Goal: Task Accomplishment & Management: Complete application form

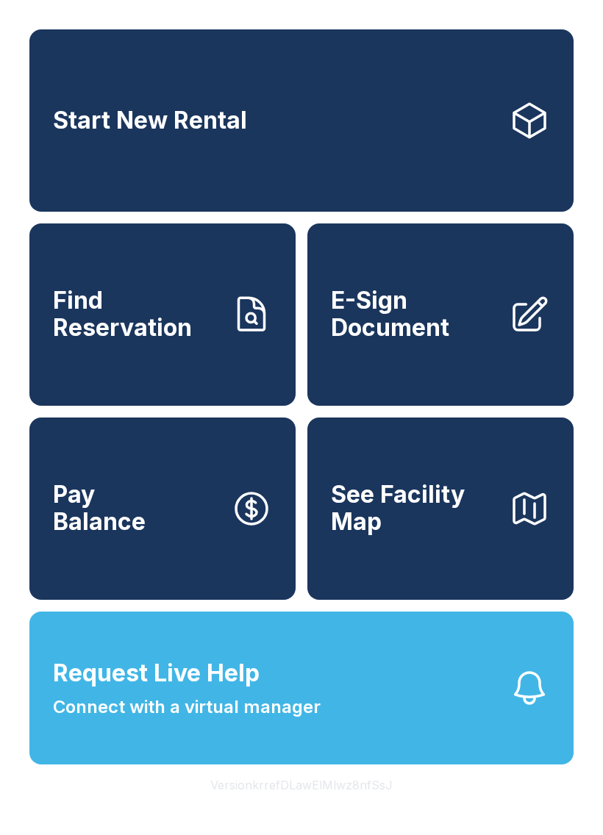
click at [223, 691] on span "Request Live Help" at bounding box center [156, 673] width 207 height 35
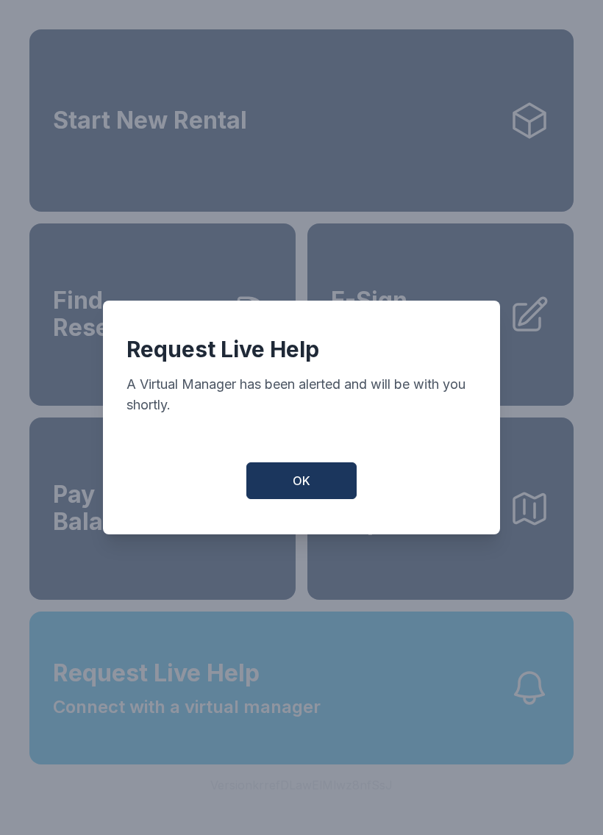
click at [296, 483] on span "OK" at bounding box center [302, 481] width 18 height 18
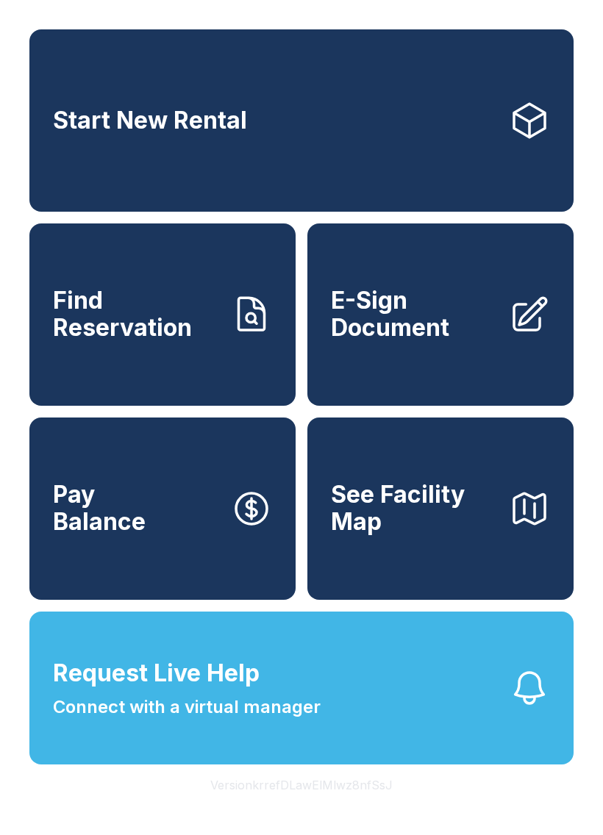
click at [424, 146] on link "Start New Rental" at bounding box center [301, 120] width 544 height 182
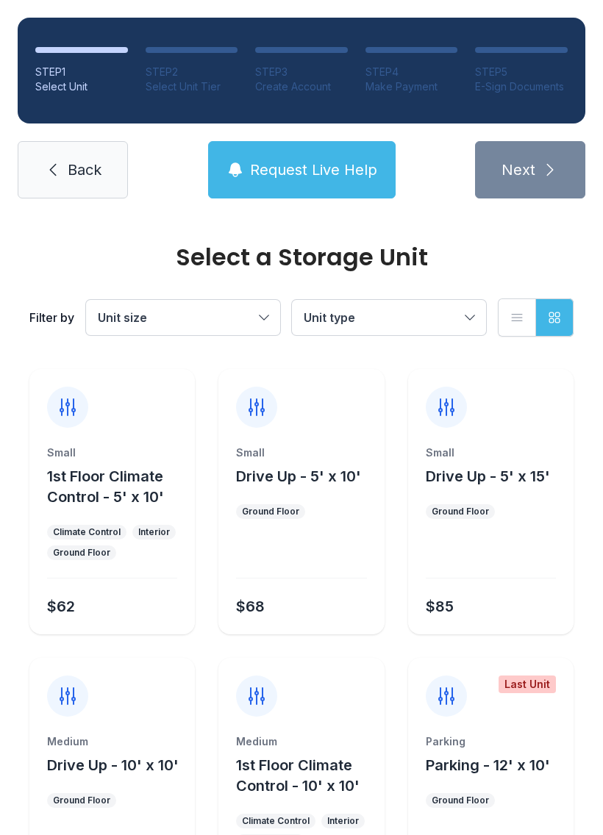
click at [103, 169] on link "Back" at bounding box center [73, 169] width 110 height 57
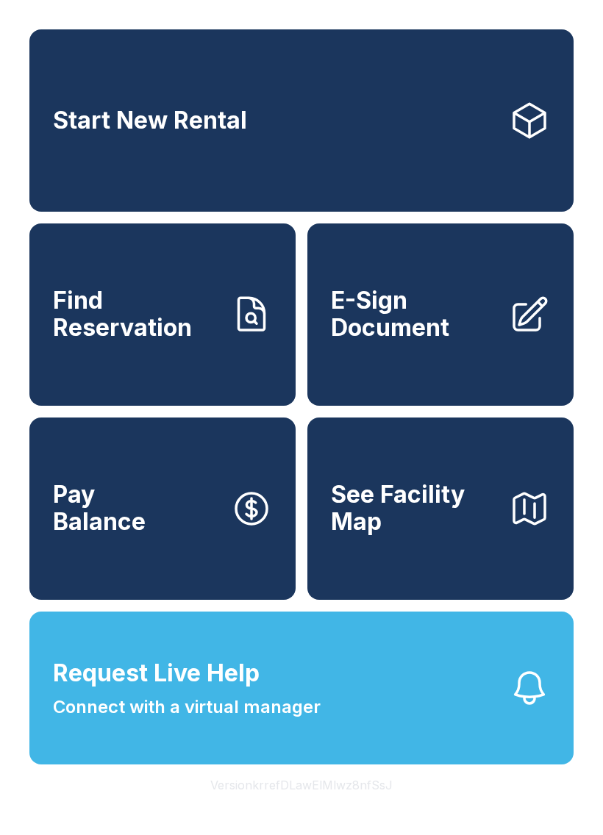
click at [384, 367] on link "E-Sign Document" at bounding box center [440, 315] width 266 height 182
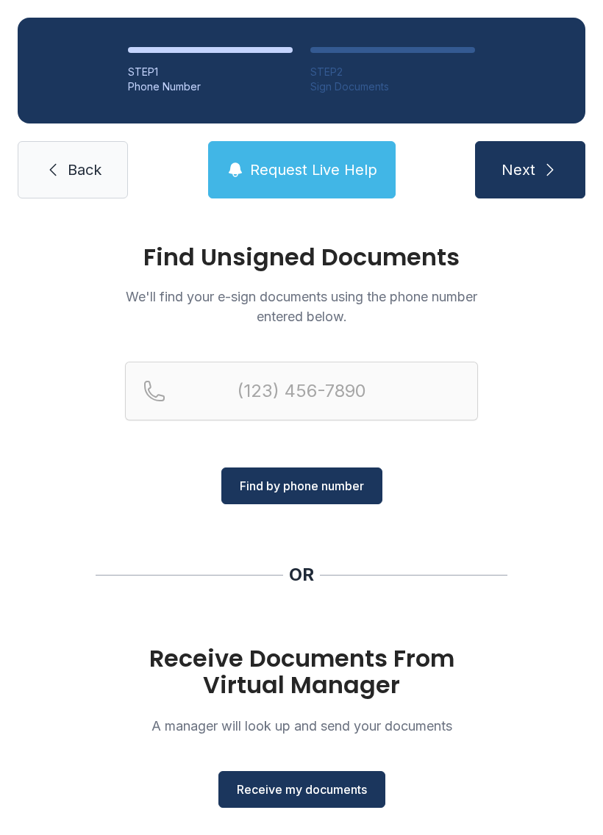
click at [272, 786] on span "Receive my documents" at bounding box center [302, 790] width 130 height 18
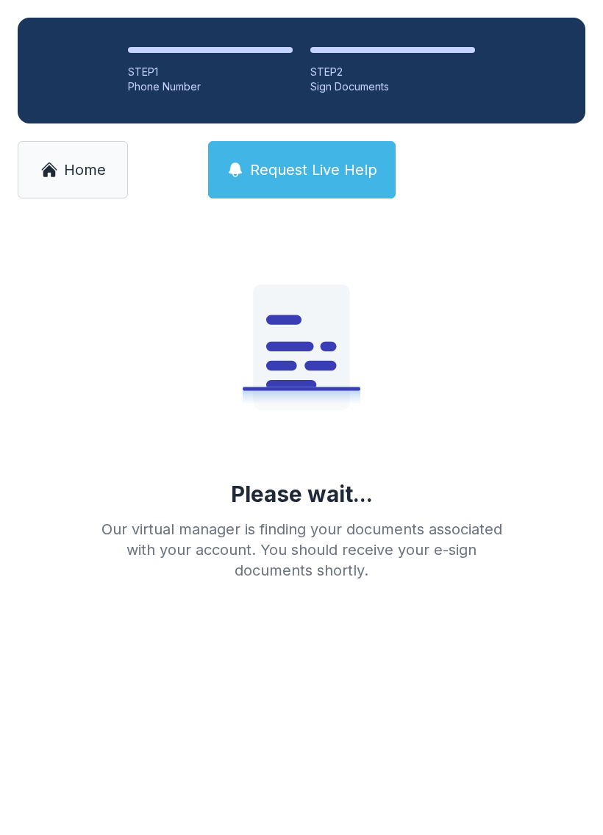
click at [43, 174] on icon at bounding box center [49, 171] width 12 height 12
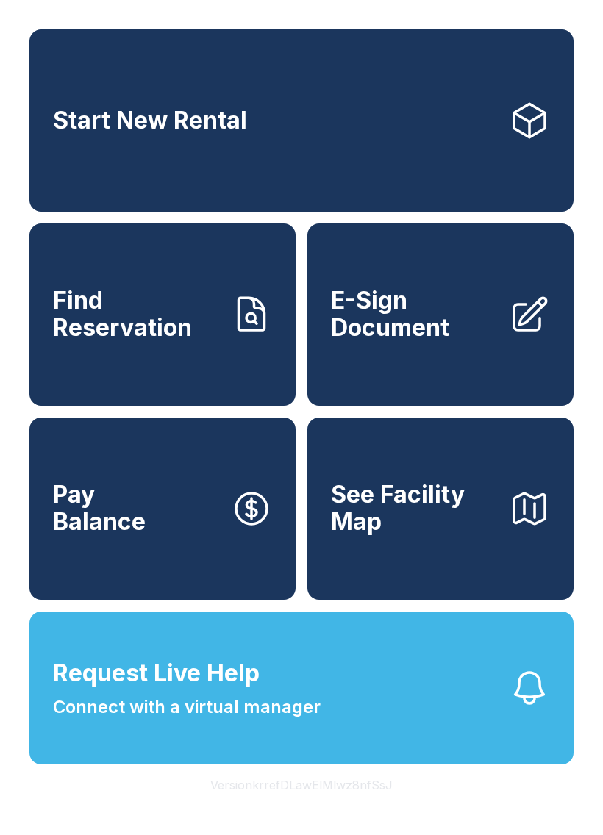
click at [415, 341] on span "E-Sign Document" at bounding box center [414, 314] width 166 height 54
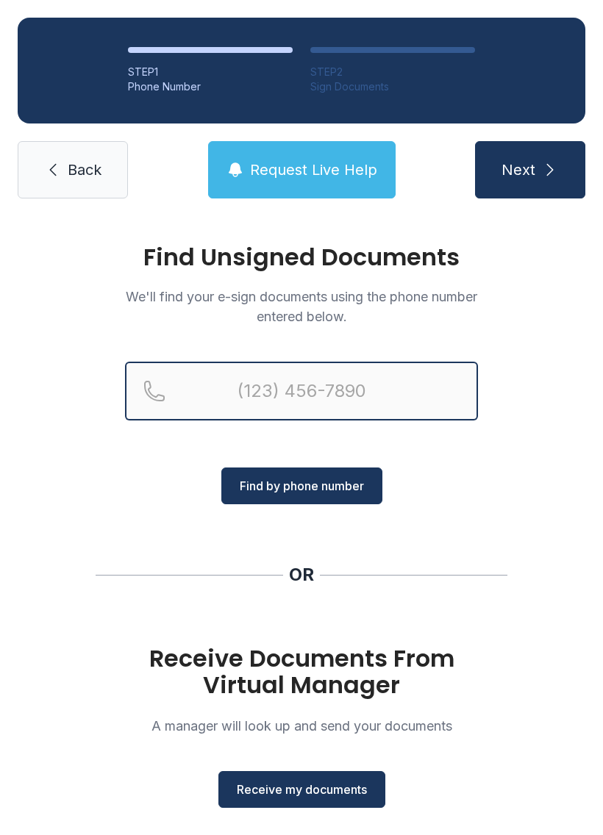
click at [198, 387] on input "Reservation phone number" at bounding box center [301, 391] width 353 height 59
type input "[PHONE_NUMBER]"
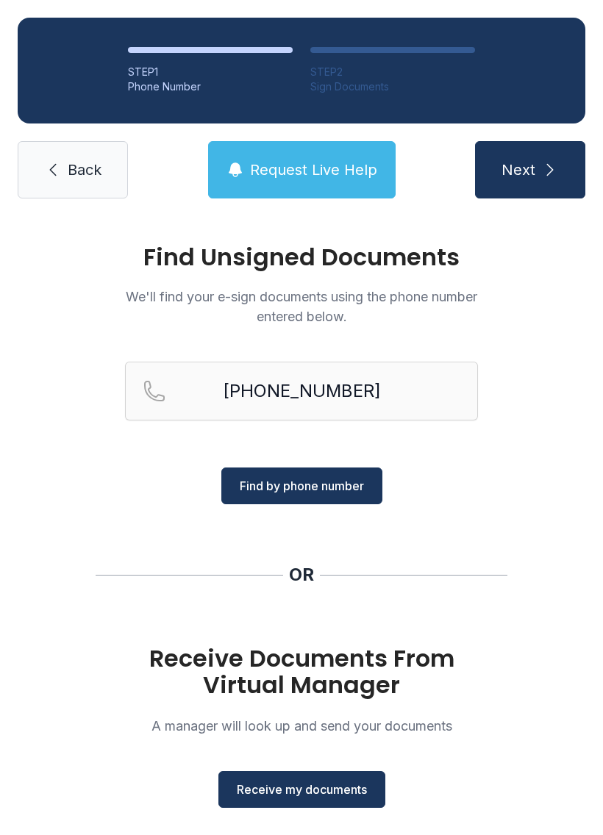
click at [325, 486] on span "Find by phone number" at bounding box center [302, 486] width 124 height 18
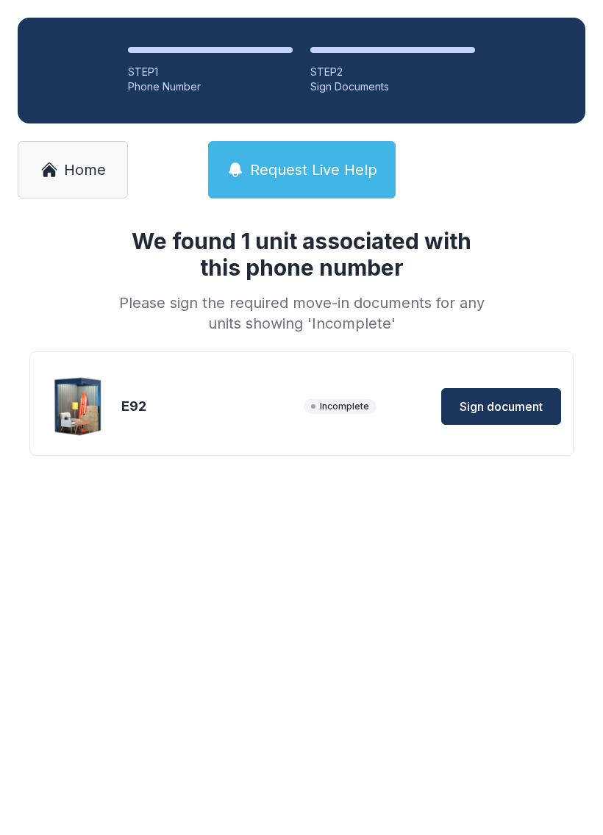
click at [301, 481] on div "We found 1 unit associated with this phone number Please sign the required move…" at bounding box center [301, 365] width 603 height 299
click at [500, 390] on button "Sign document" at bounding box center [501, 406] width 120 height 37
click at [74, 167] on span "Home" at bounding box center [85, 170] width 42 height 21
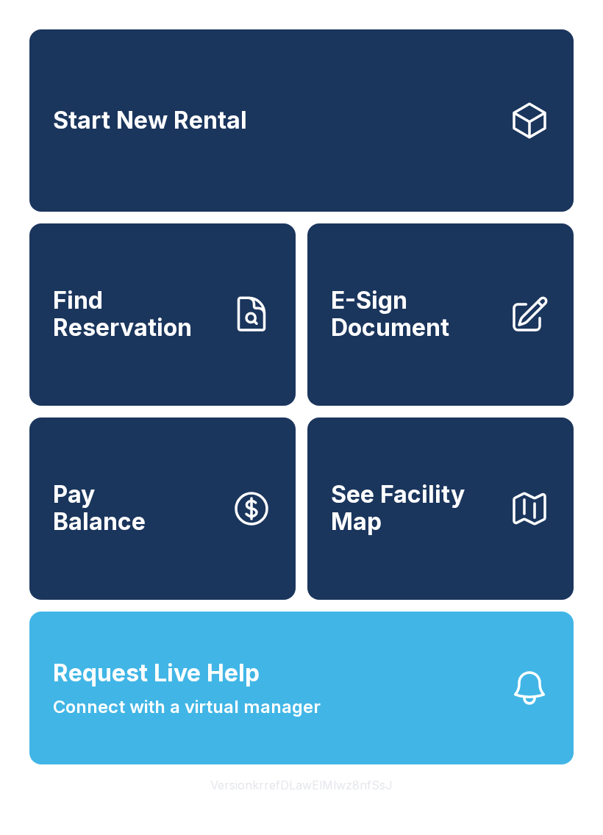
click at [423, 341] on span "E-Sign Document" at bounding box center [414, 314] width 166 height 54
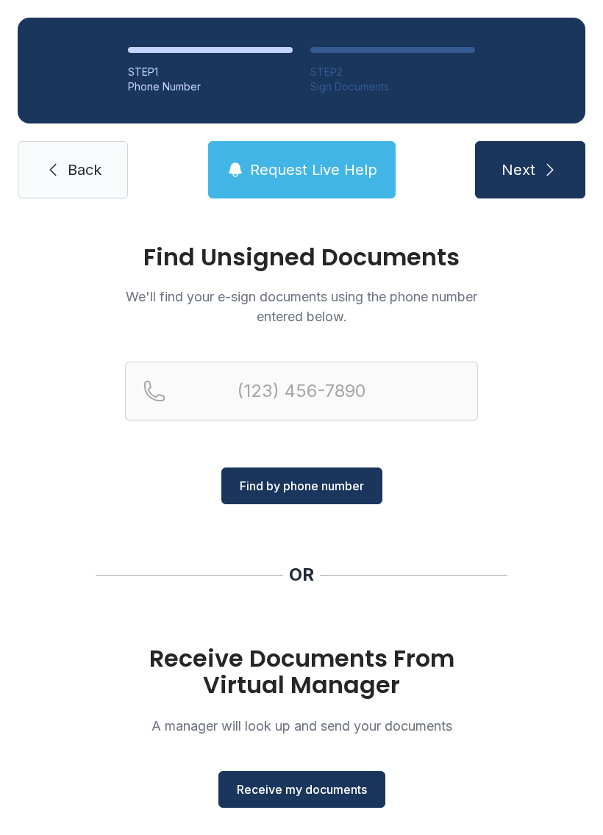
click at [296, 795] on span "Receive my documents" at bounding box center [302, 790] width 130 height 18
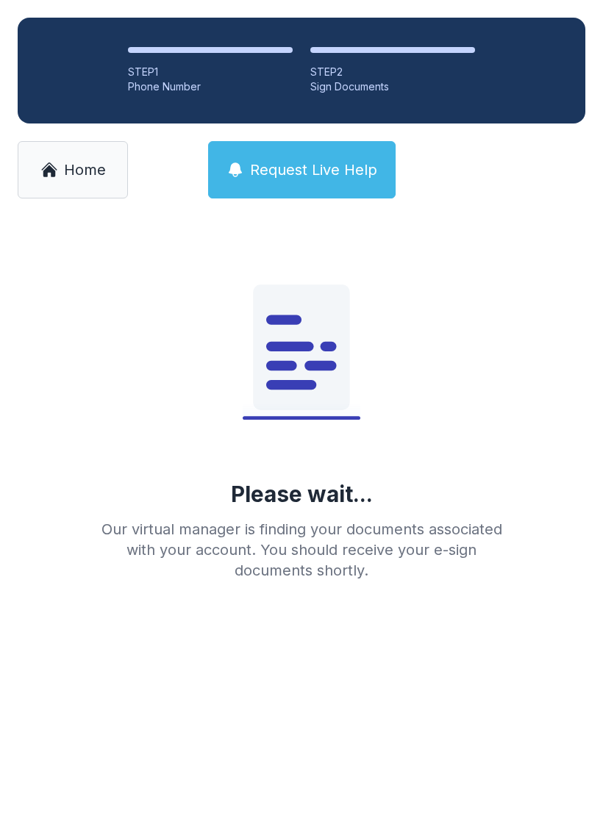
click at [33, 165] on link "Home" at bounding box center [73, 169] width 110 height 57
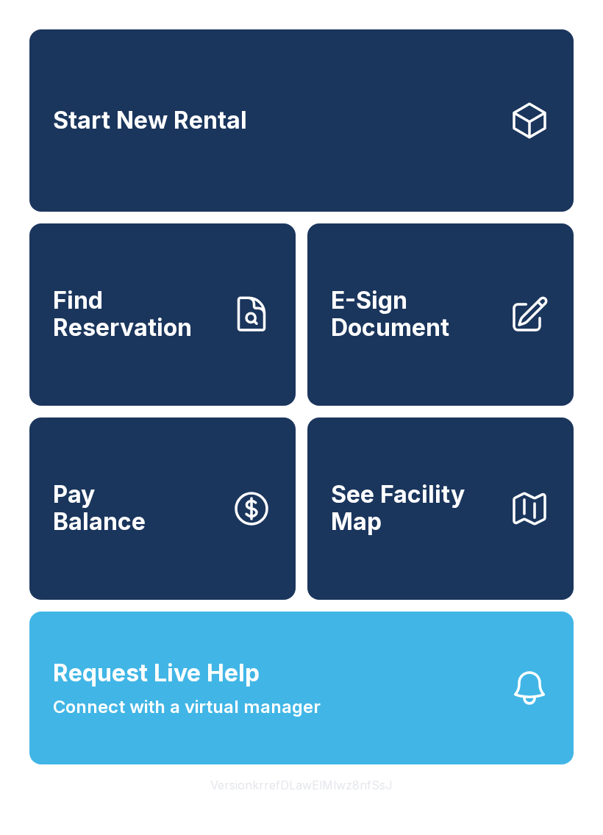
click at [390, 337] on span "E-Sign Document" at bounding box center [414, 314] width 166 height 54
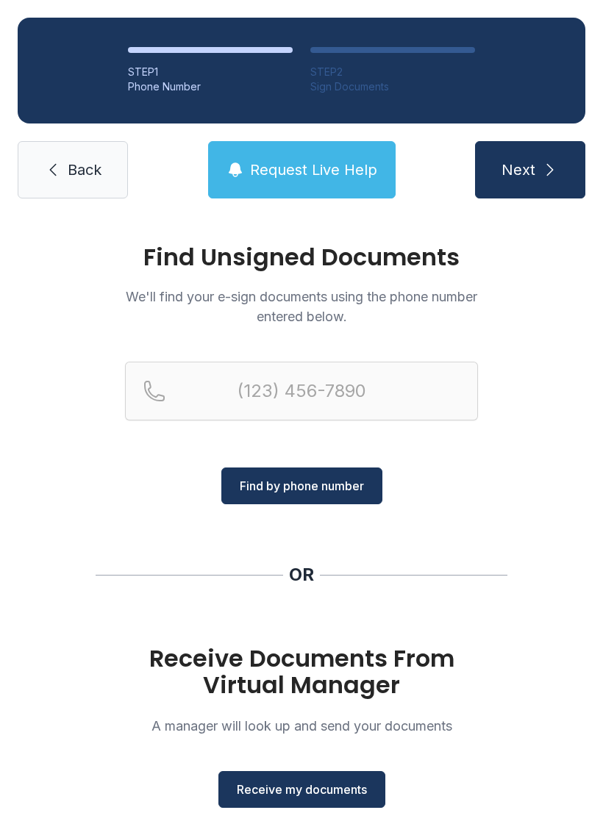
click at [82, 158] on link "Back" at bounding box center [73, 169] width 110 height 57
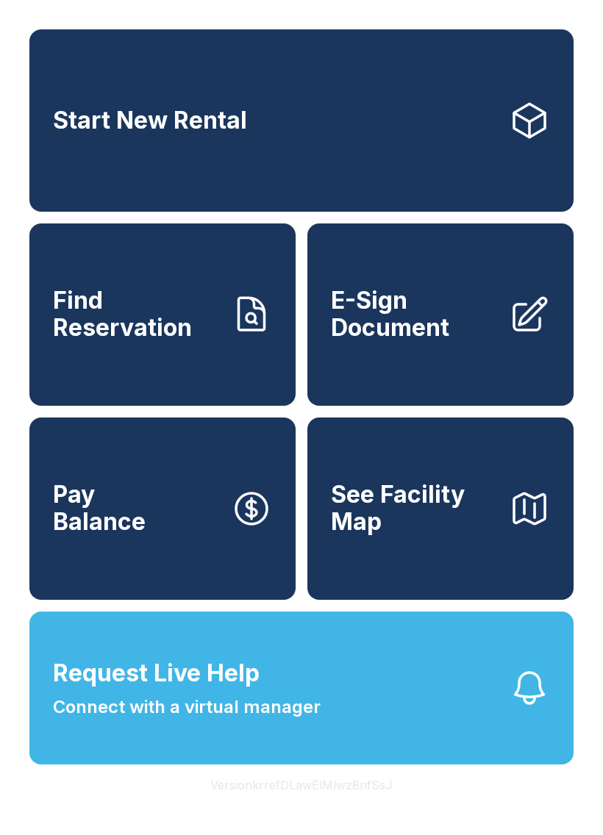
click at [428, 373] on link "E-Sign Document" at bounding box center [440, 315] width 266 height 182
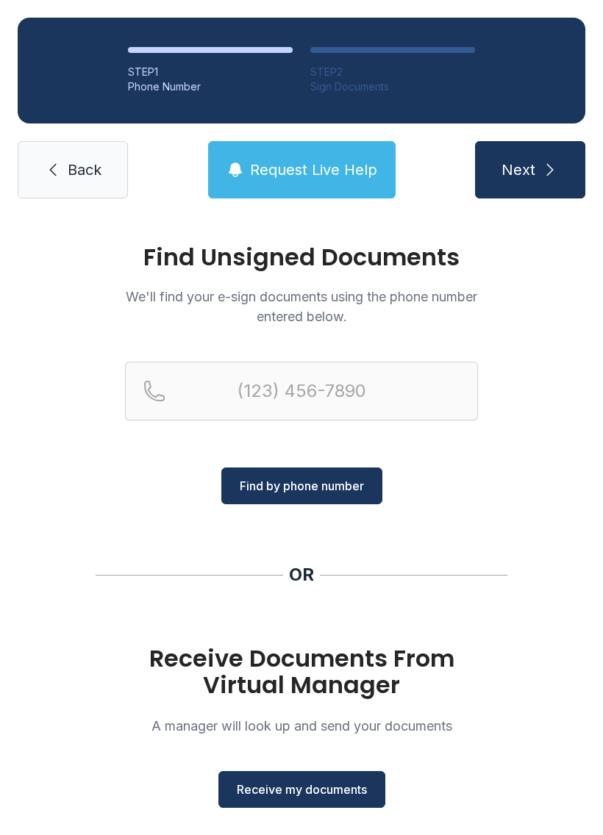
click at [312, 786] on span "Receive my documents" at bounding box center [302, 790] width 130 height 18
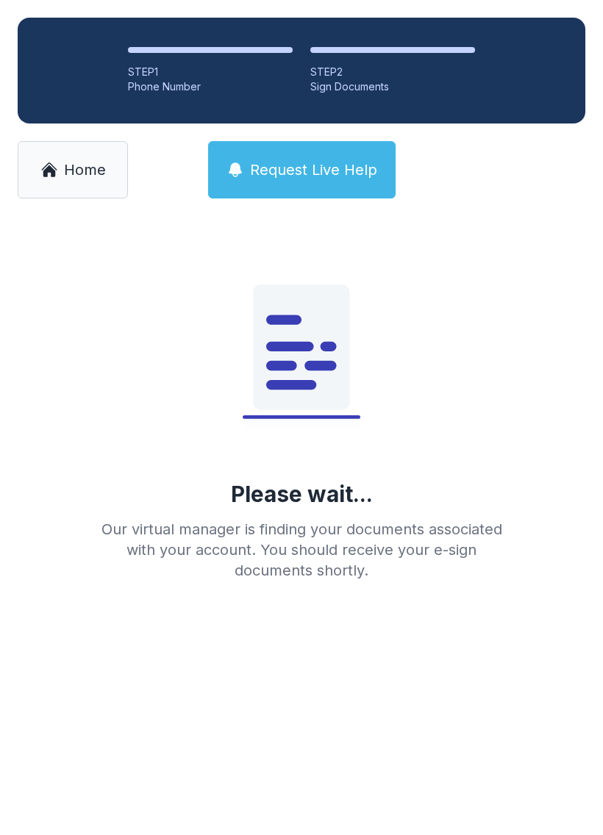
click at [71, 185] on link "Home" at bounding box center [73, 169] width 110 height 57
